Goal: Navigation & Orientation: Find specific page/section

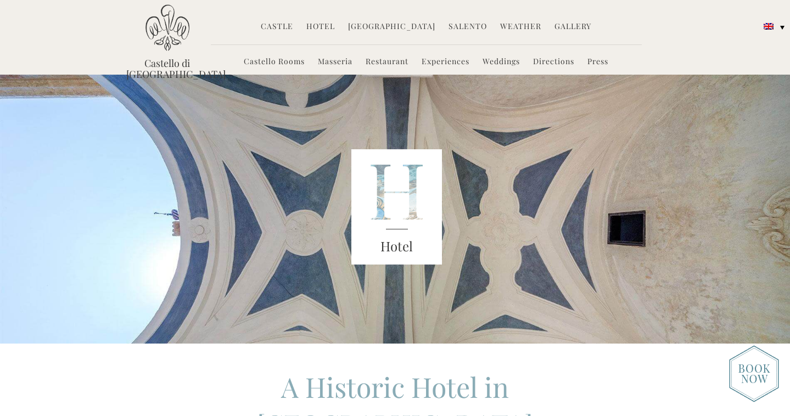
click at [455, 63] on link "Experiences" at bounding box center [446, 62] width 48 height 13
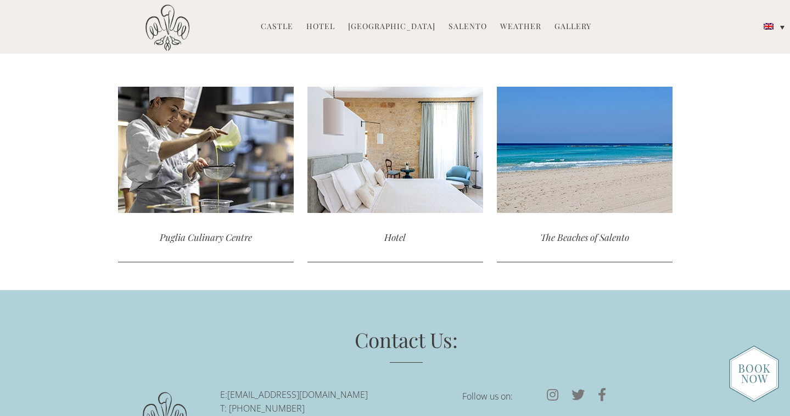
scroll to position [3353, 0]
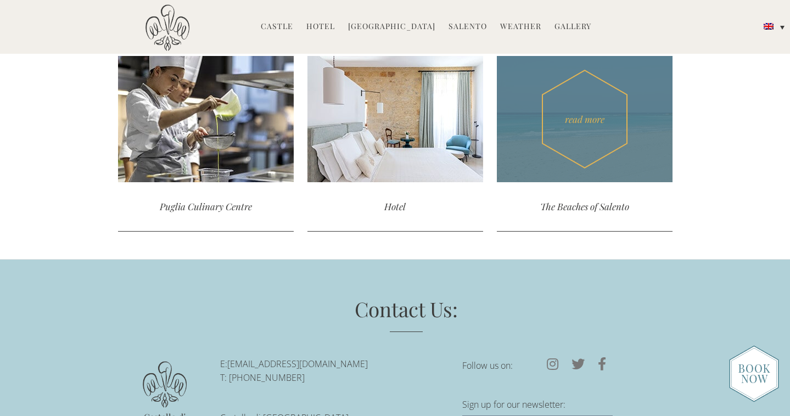
click at [614, 152] on div "read more" at bounding box center [585, 119] width 176 height 126
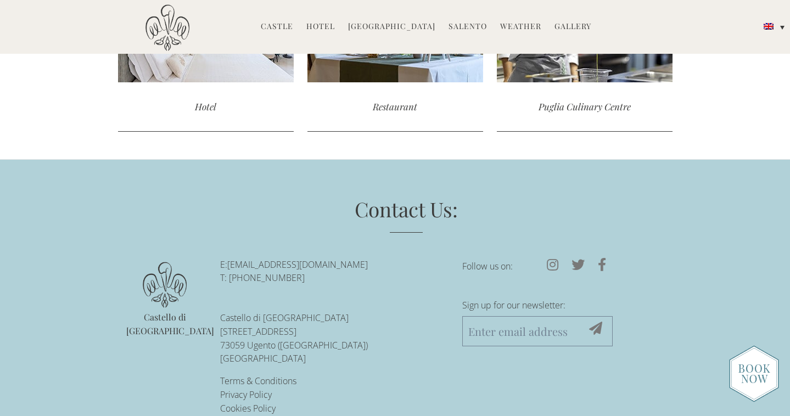
scroll to position [1020, 0]
